Goal: Check status: Check status

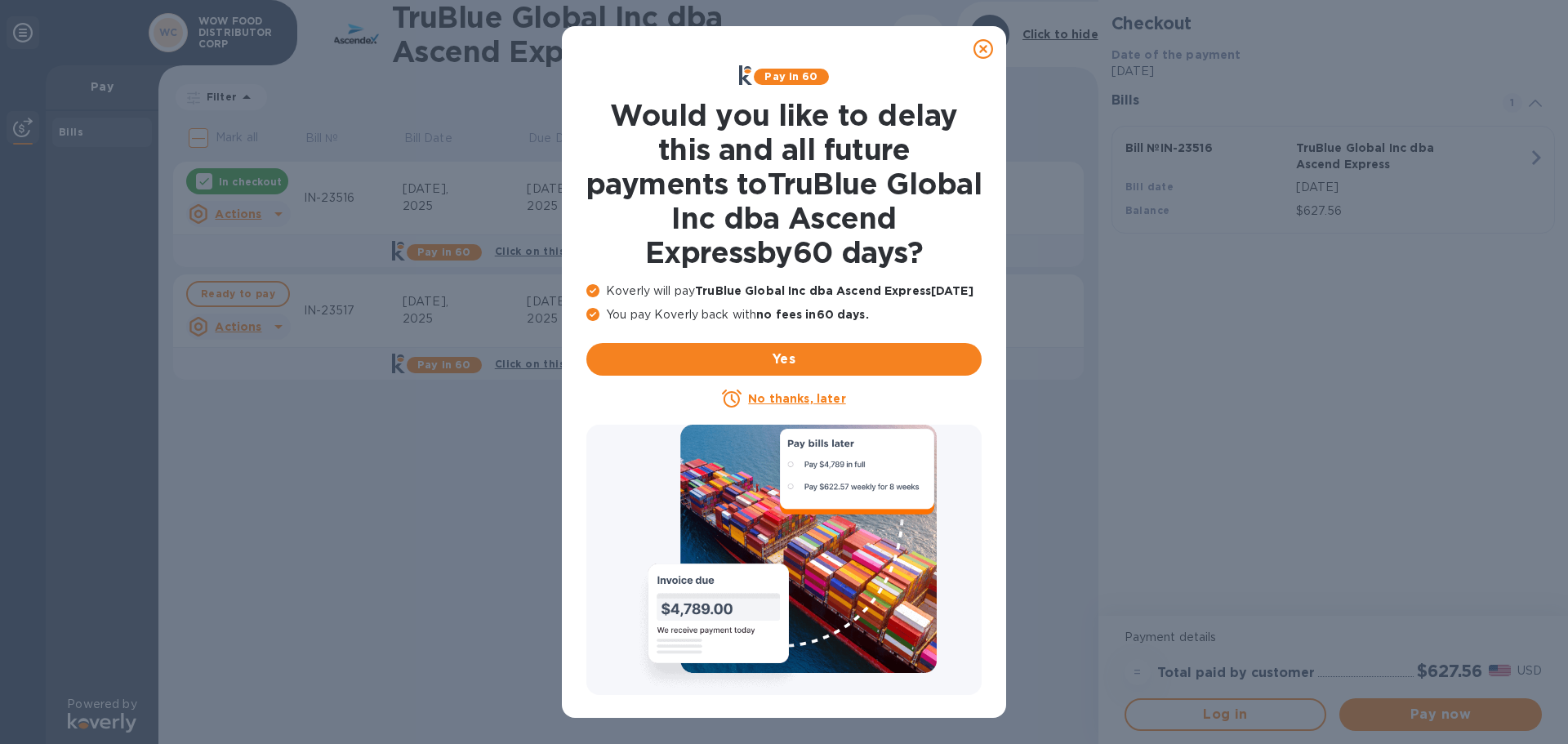
click at [990, 49] on icon at bounding box center [983, 49] width 20 height 20
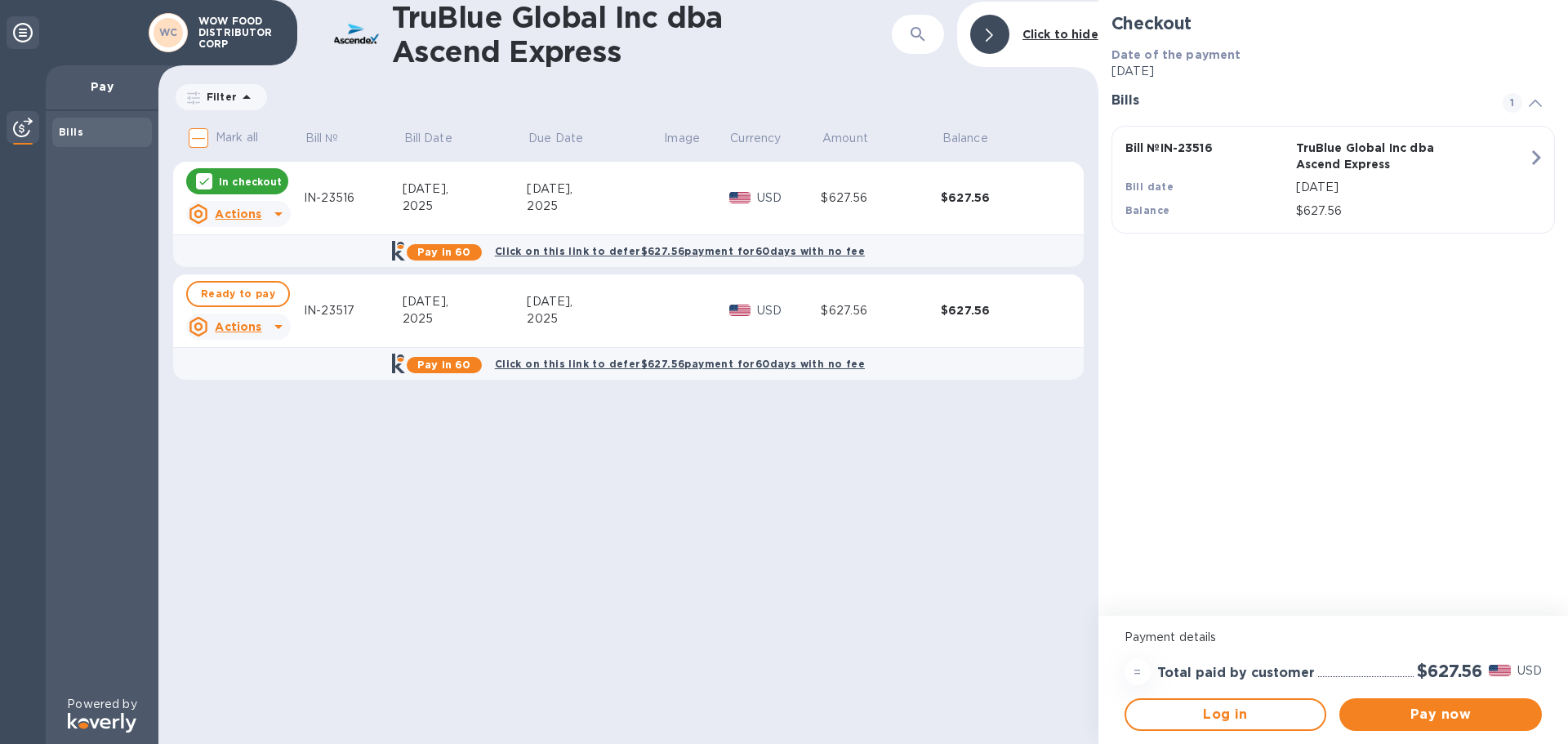
click at [629, 525] on div "TruBlue Global Inc dba Ascend Express ​ Click to hide Filter Amount Mark all Bi…" at bounding box center [628, 372] width 940 height 744
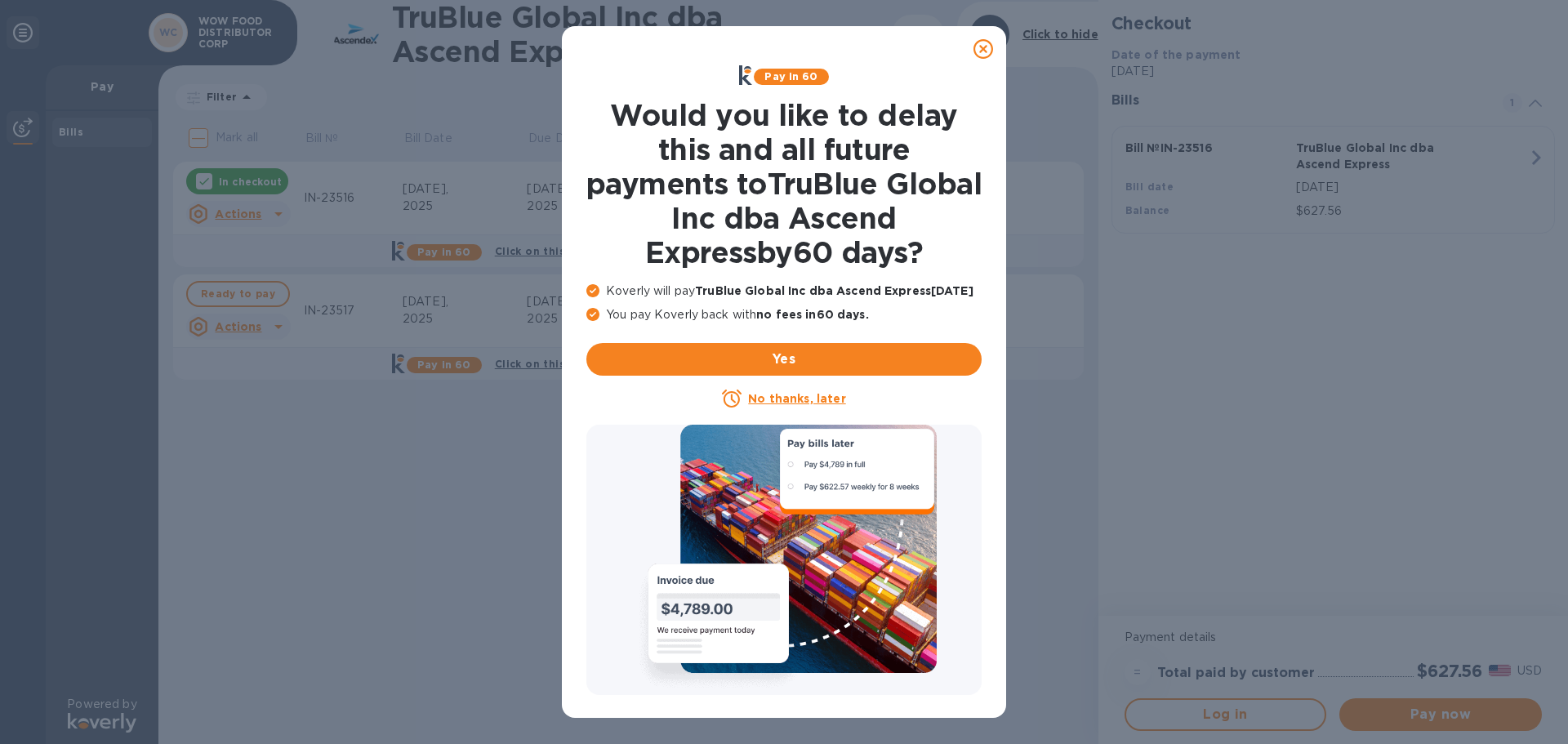
drag, startPoint x: 978, startPoint y: 45, endPoint x: 1051, endPoint y: 3, distance: 84.2
click at [982, 47] on icon at bounding box center [983, 49] width 20 height 20
